Goal: Transaction & Acquisition: Purchase product/service

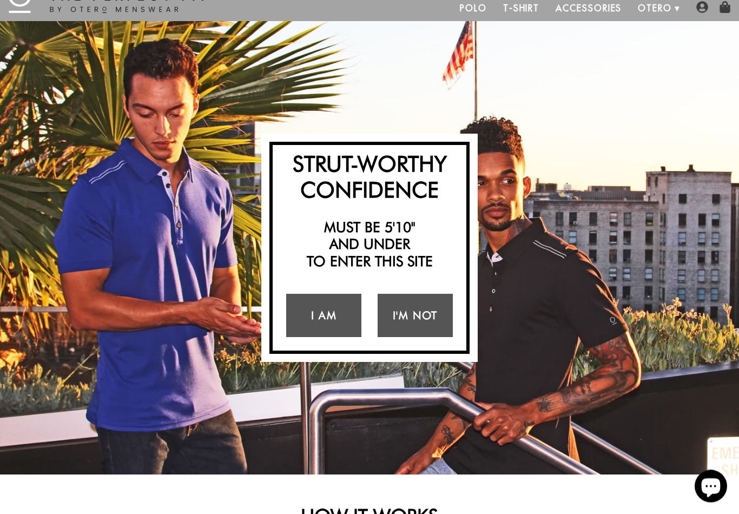
scroll to position [39, 0]
click at [324, 315] on link "I Am" at bounding box center [323, 315] width 75 height 43
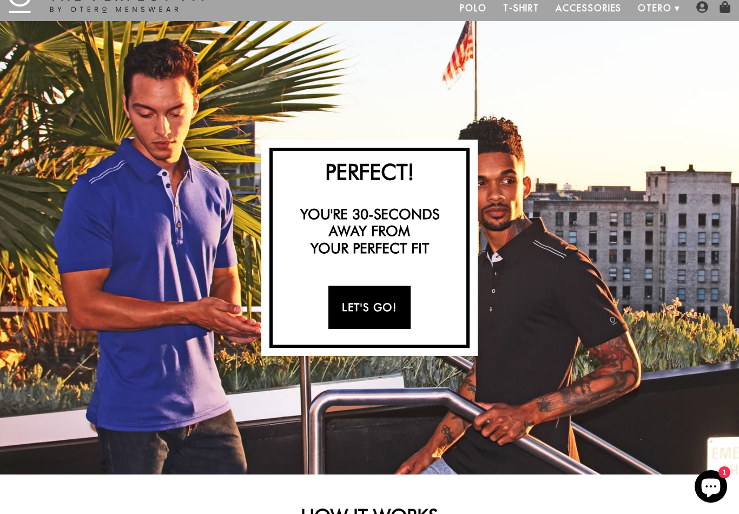
click at [373, 309] on link "Let's Go!" at bounding box center [369, 307] width 82 height 43
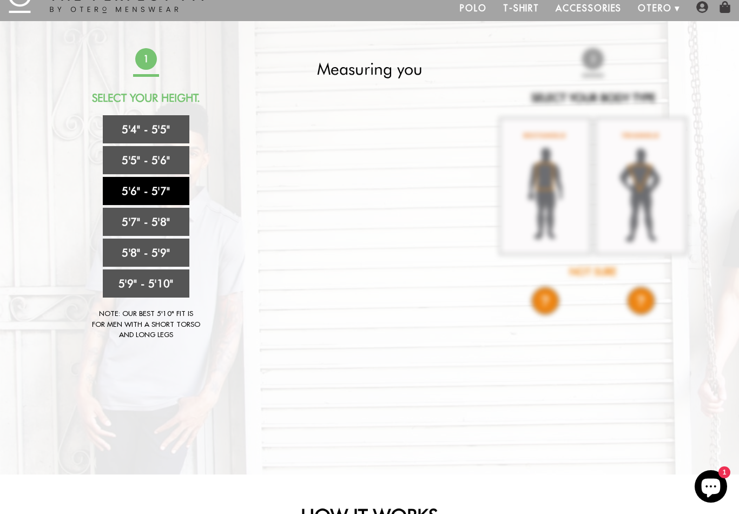
click at [118, 194] on link "5'6" - 5'7"" at bounding box center [146, 191] width 87 height 28
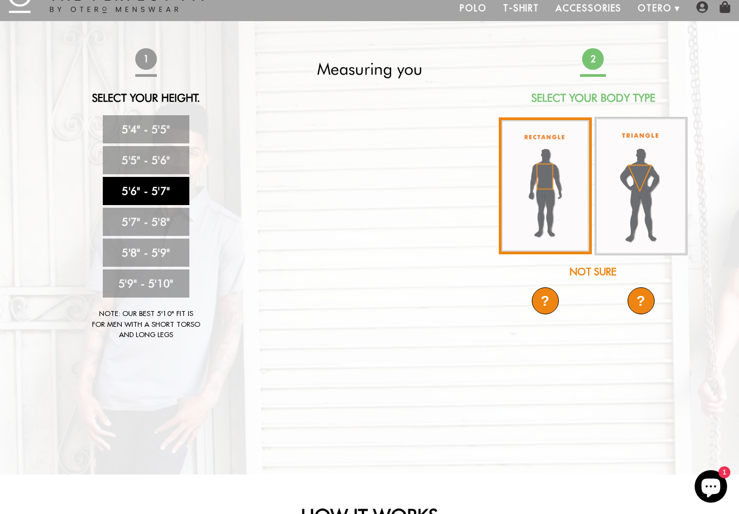
click at [544, 197] on img at bounding box center [545, 185] width 93 height 137
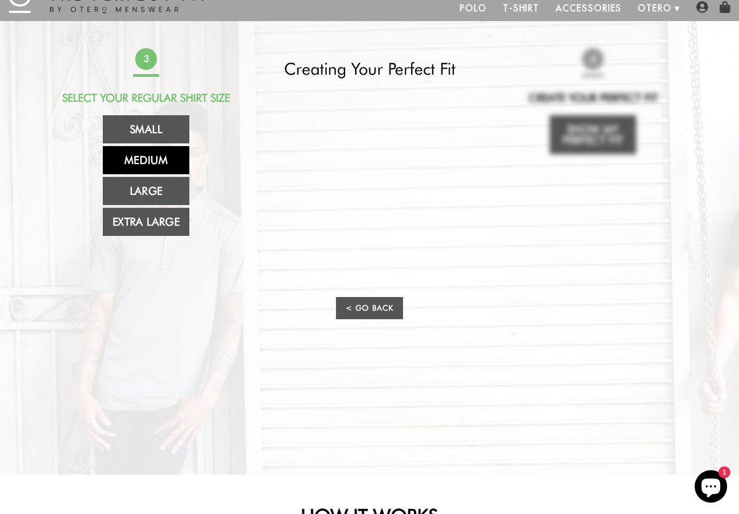
click at [140, 158] on link "Medium" at bounding box center [146, 160] width 87 height 28
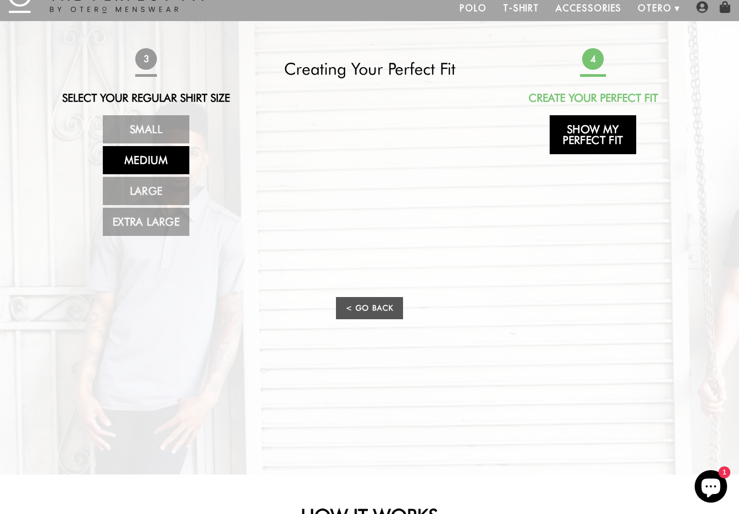
click at [576, 140] on link "Show My Perfect Fit" at bounding box center [593, 134] width 87 height 39
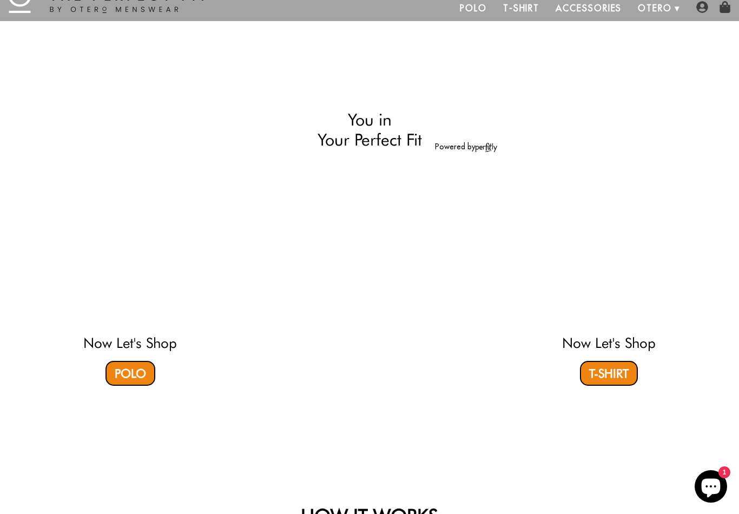
select select "56-57"
select select "M"
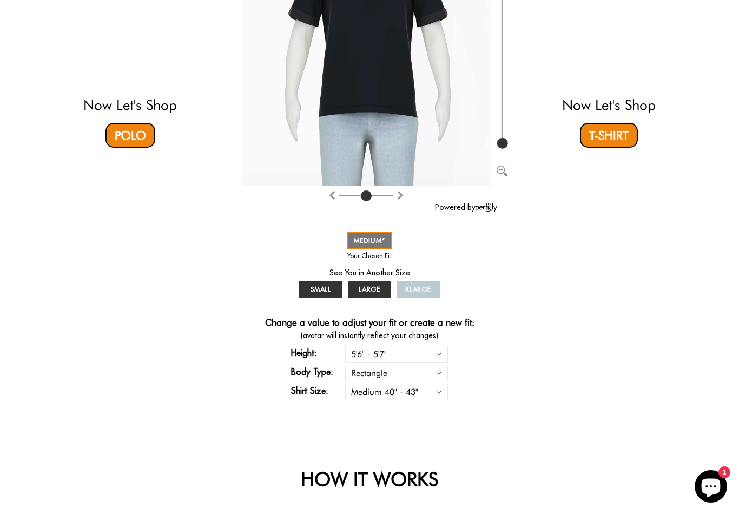
scroll to position [224, 0]
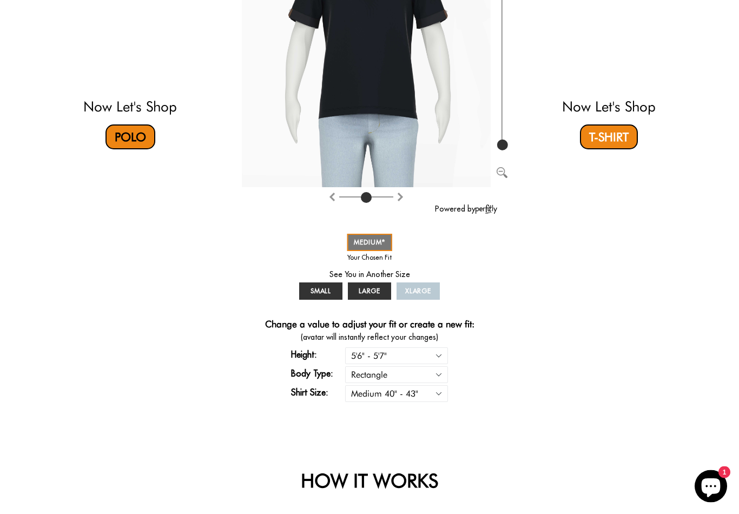
click at [124, 136] on link "Polo" at bounding box center [130, 137] width 50 height 25
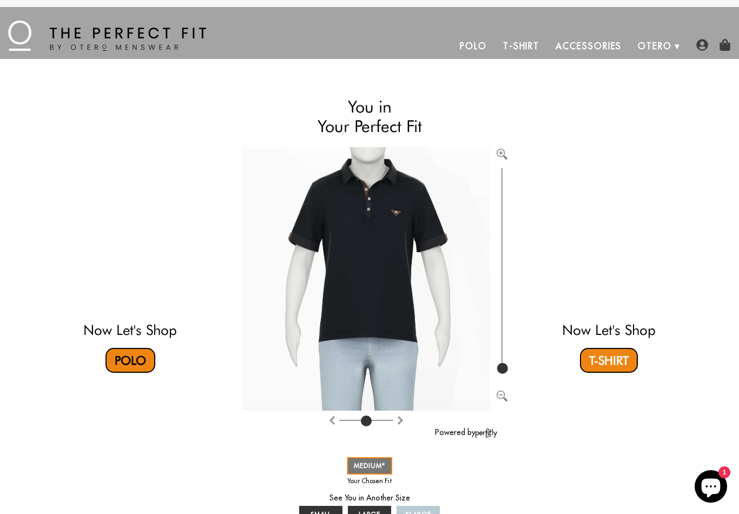
scroll to position [0, 0]
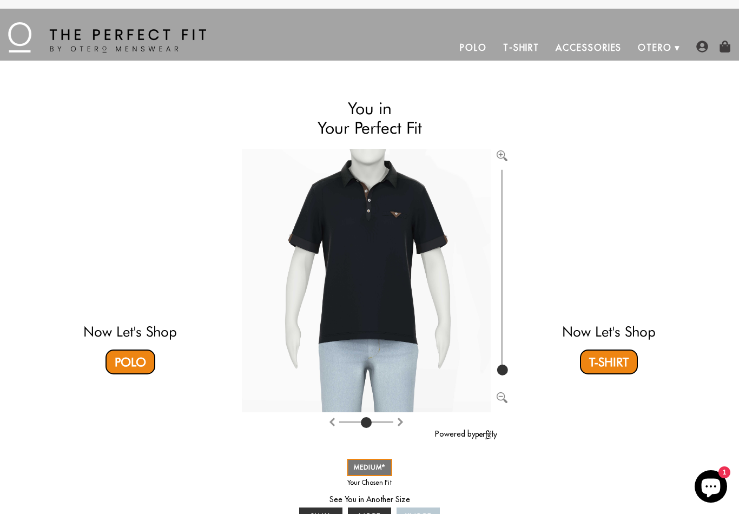
click at [572, 45] on link "Accessories" at bounding box center [588, 48] width 82 height 26
